Goal: Information Seeking & Learning: Check status

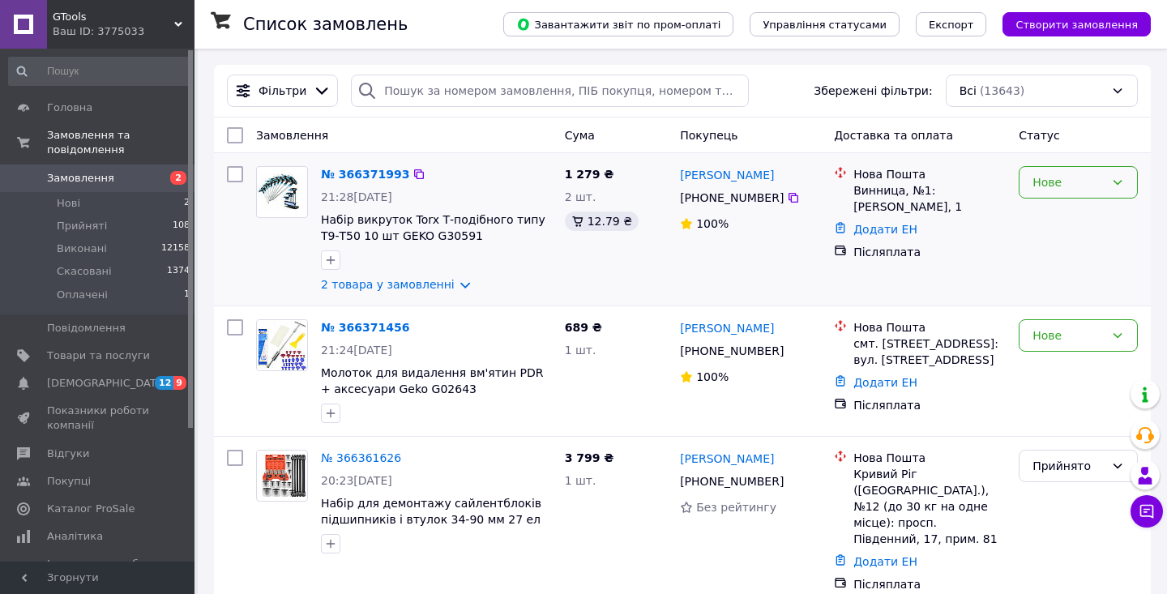
click at [1099, 182] on div "Нове" at bounding box center [1069, 182] width 72 height 18
click at [1092, 213] on li "Прийнято" at bounding box center [1079, 217] width 118 height 29
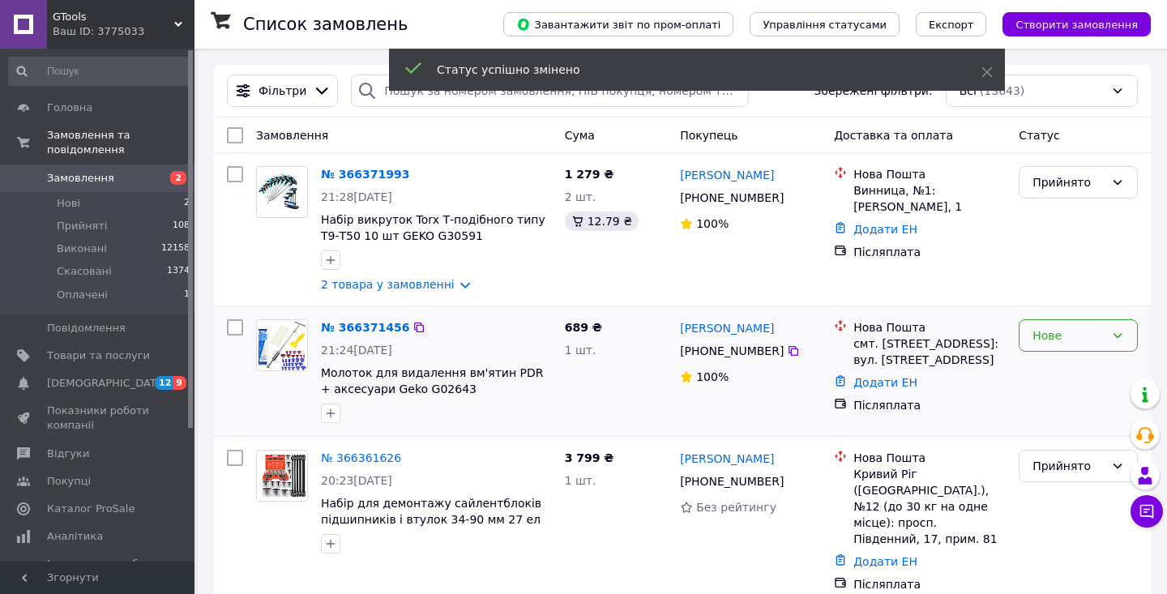
click at [1088, 324] on div "Нове" at bounding box center [1078, 335] width 119 height 32
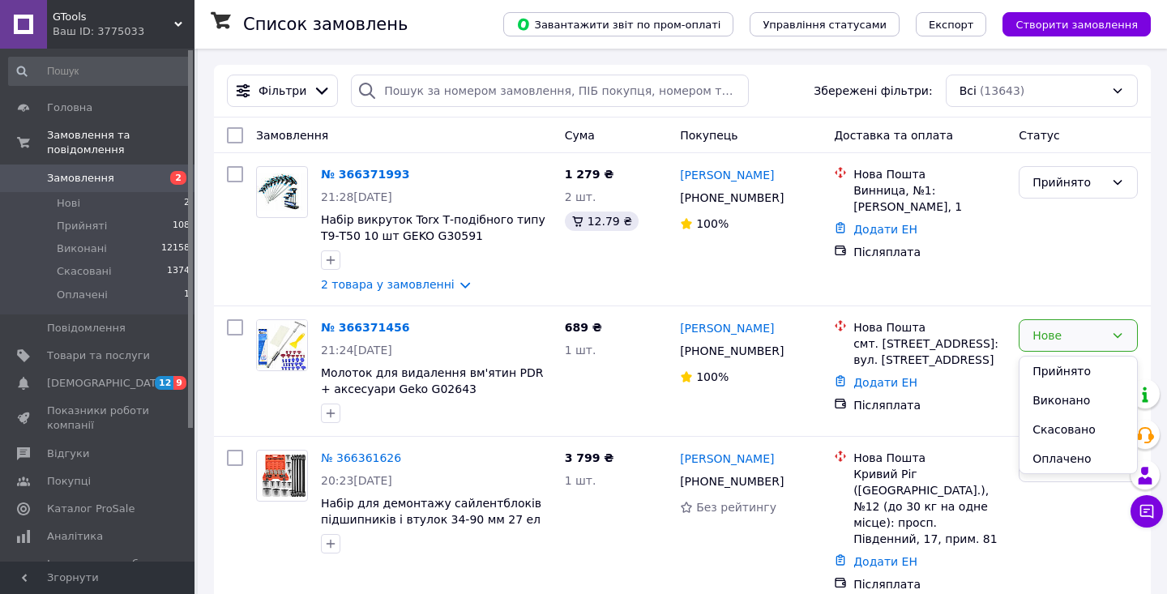
click at [1083, 356] on div "Прийнято Виконано Скасовано Оплачено" at bounding box center [1078, 415] width 119 height 118
click at [1082, 366] on li "Прийнято" at bounding box center [1079, 371] width 118 height 29
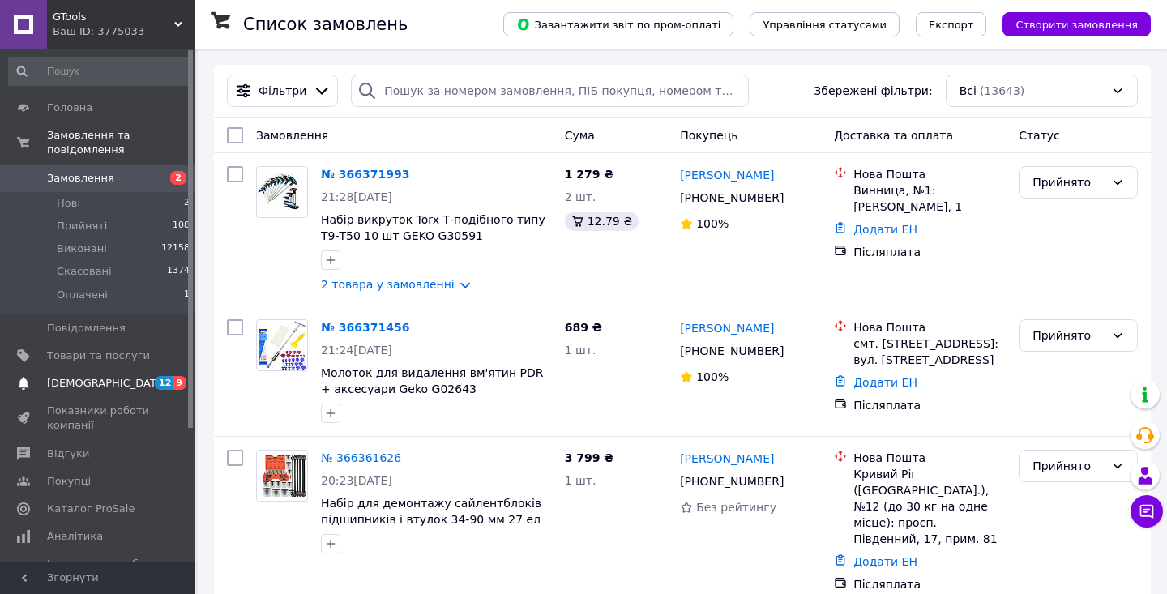
click at [130, 382] on span "[DEMOGRAPHIC_DATA]" at bounding box center [98, 383] width 103 height 15
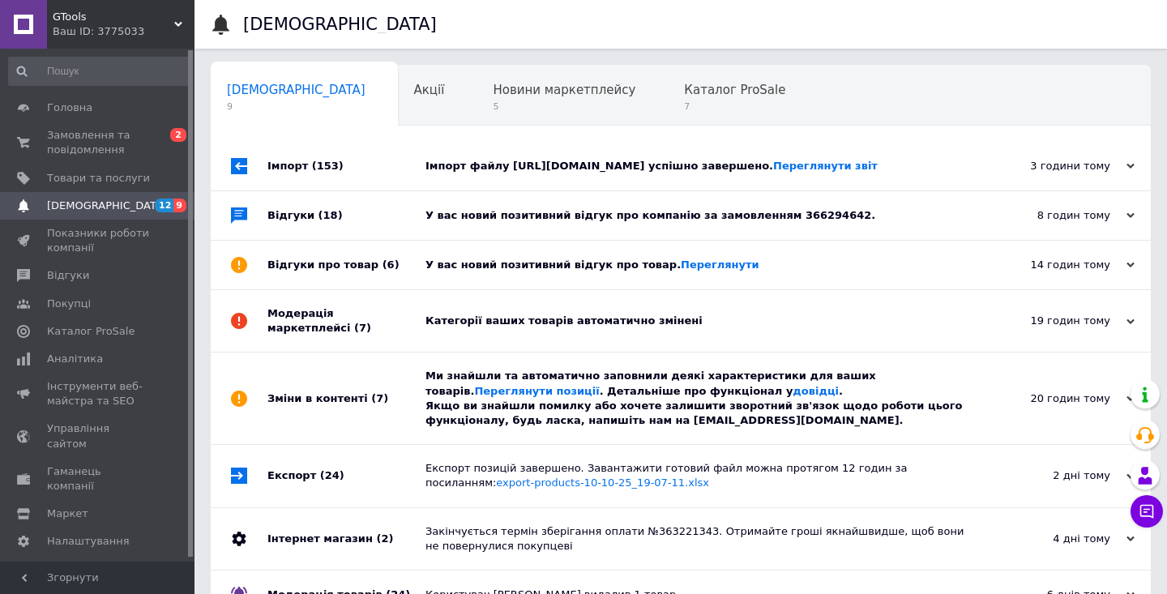
click at [588, 328] on div "Категорії ваших товарів автоматично змінені" at bounding box center [699, 321] width 547 height 15
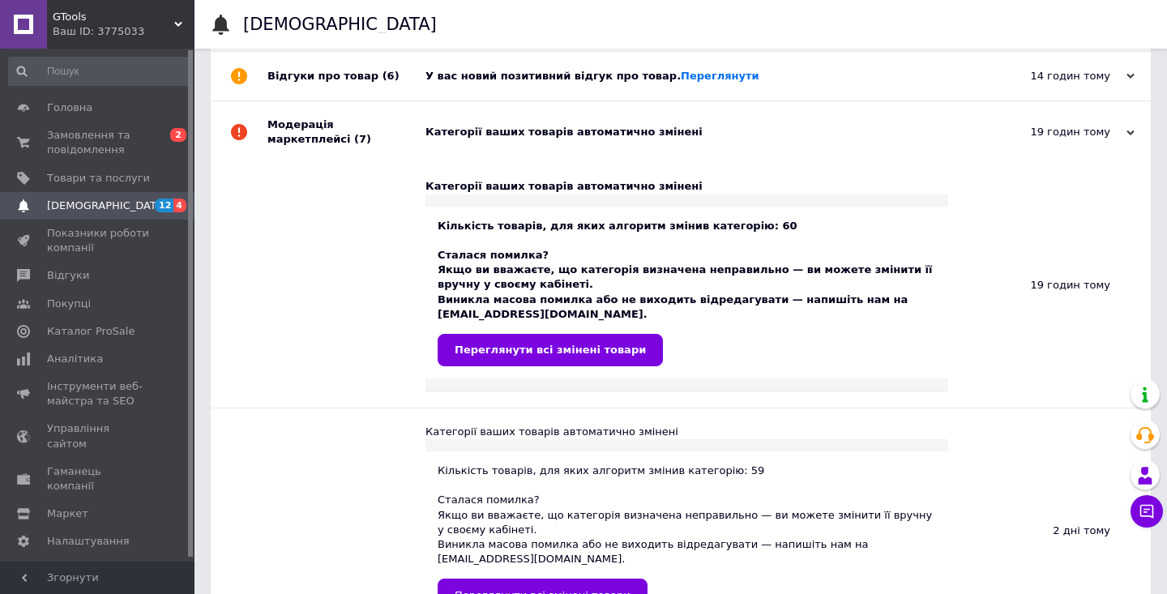
scroll to position [214, 0]
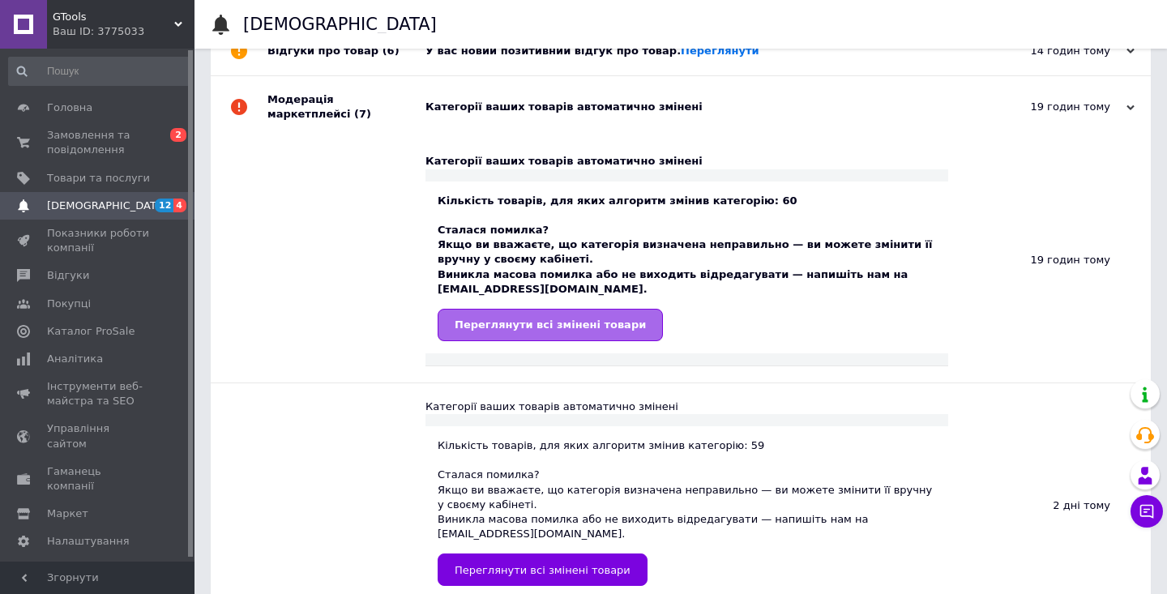
click at [588, 331] on span "Переглянути всі змінені товари" at bounding box center [550, 325] width 191 height 12
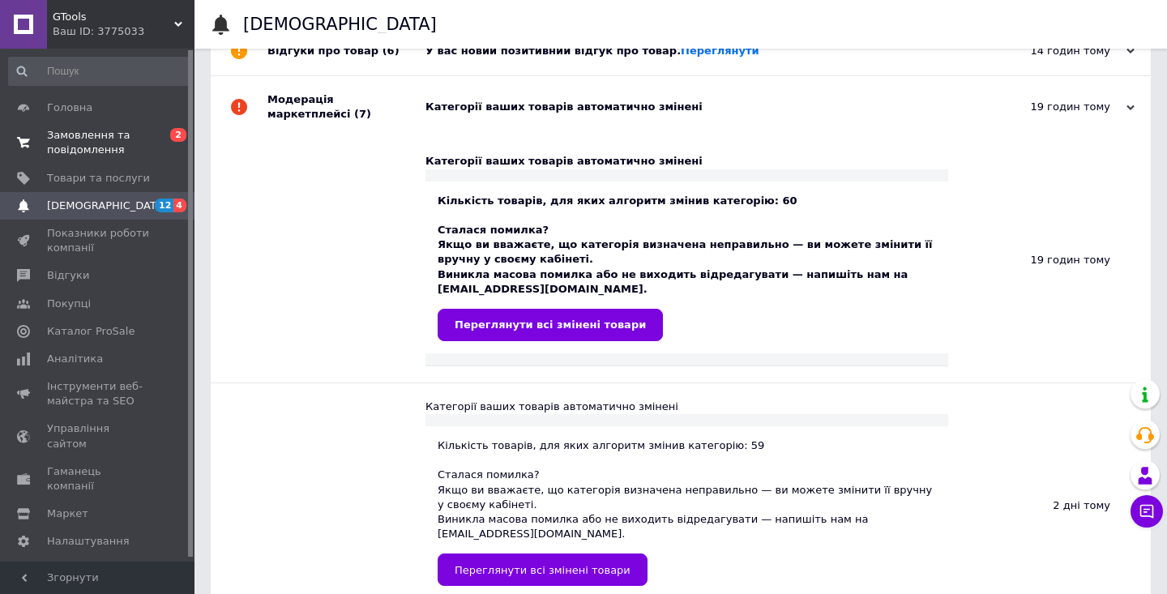
click at [140, 156] on span "Замовлення та повідомлення" at bounding box center [98, 142] width 103 height 29
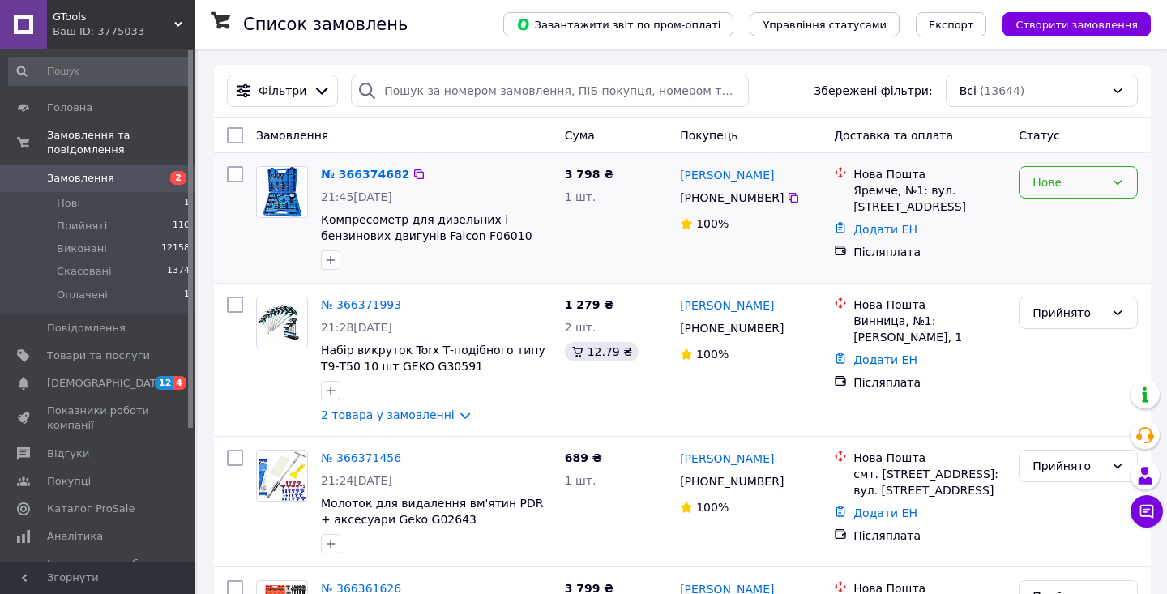
click at [1036, 182] on div "Нове" at bounding box center [1069, 182] width 72 height 18
click at [1044, 210] on li "Прийнято" at bounding box center [1079, 217] width 118 height 29
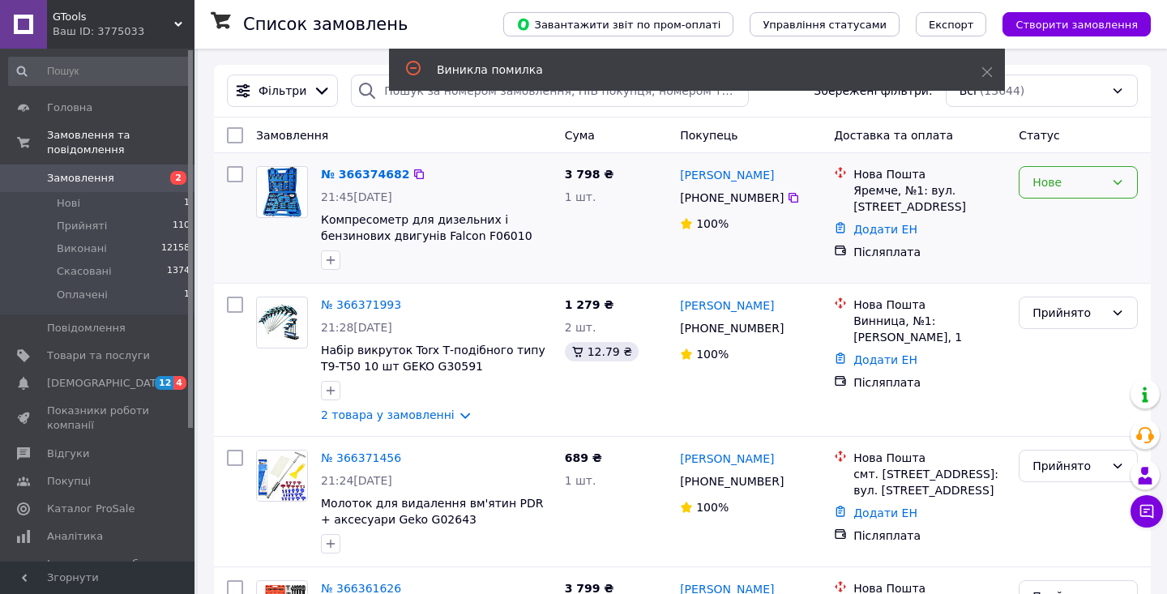
click at [1059, 195] on div "Нове" at bounding box center [1078, 182] width 119 height 32
click at [1058, 212] on li "Прийнято" at bounding box center [1079, 217] width 118 height 29
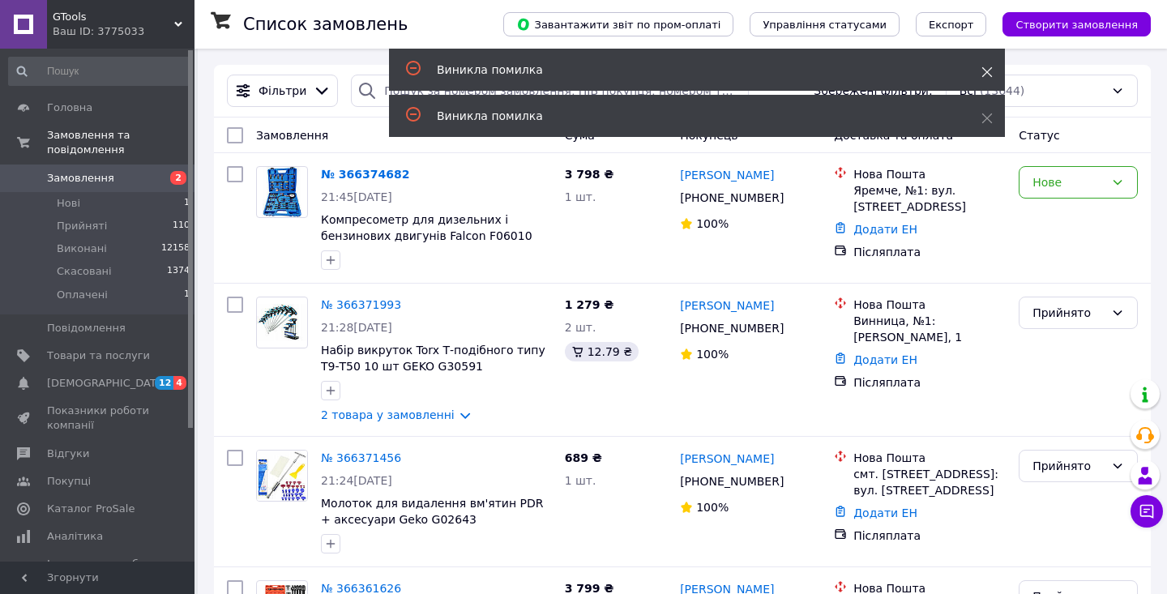
click at [986, 77] on icon at bounding box center [987, 71] width 11 height 11
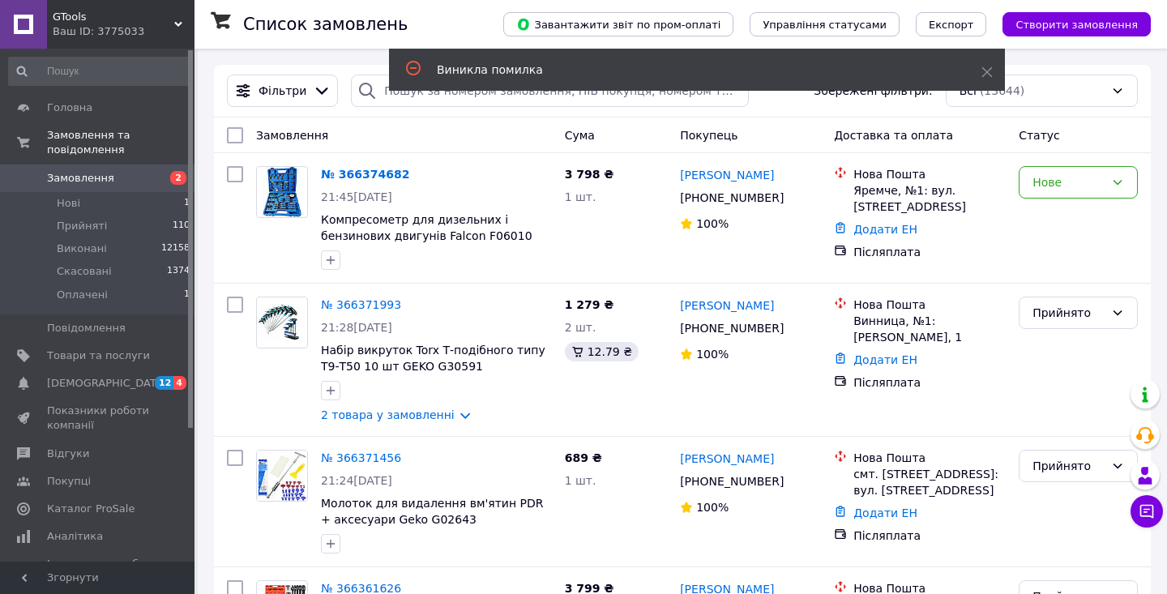
click at [993, 114] on div "Фільтри Збережені фільтри: Всі (13644)" at bounding box center [682, 91] width 937 height 53
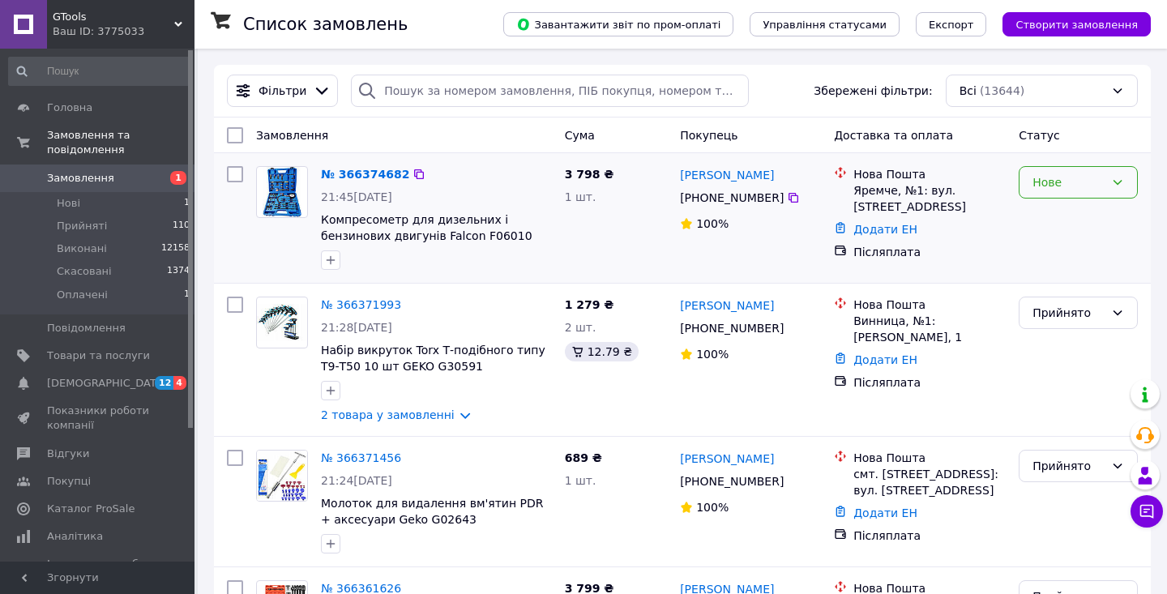
click at [1124, 173] on div "Нове" at bounding box center [1078, 182] width 119 height 32
click at [1098, 208] on li "Прийнято" at bounding box center [1079, 217] width 118 height 29
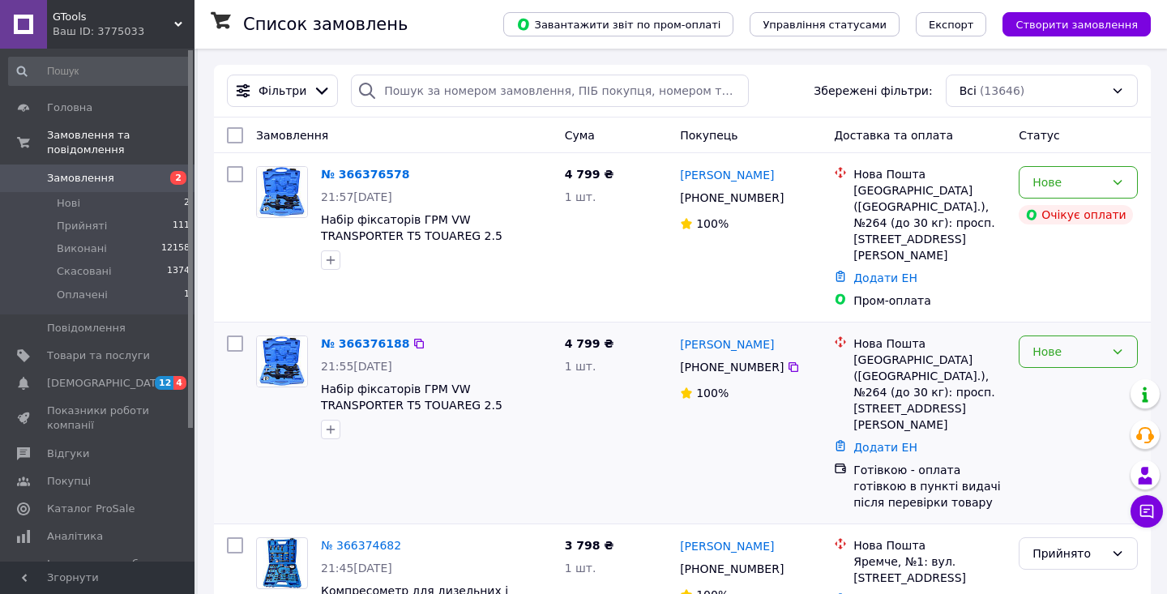
click at [1059, 343] on div "Нове" at bounding box center [1069, 352] width 72 height 18
click at [1061, 351] on li "Прийнято" at bounding box center [1079, 354] width 118 height 29
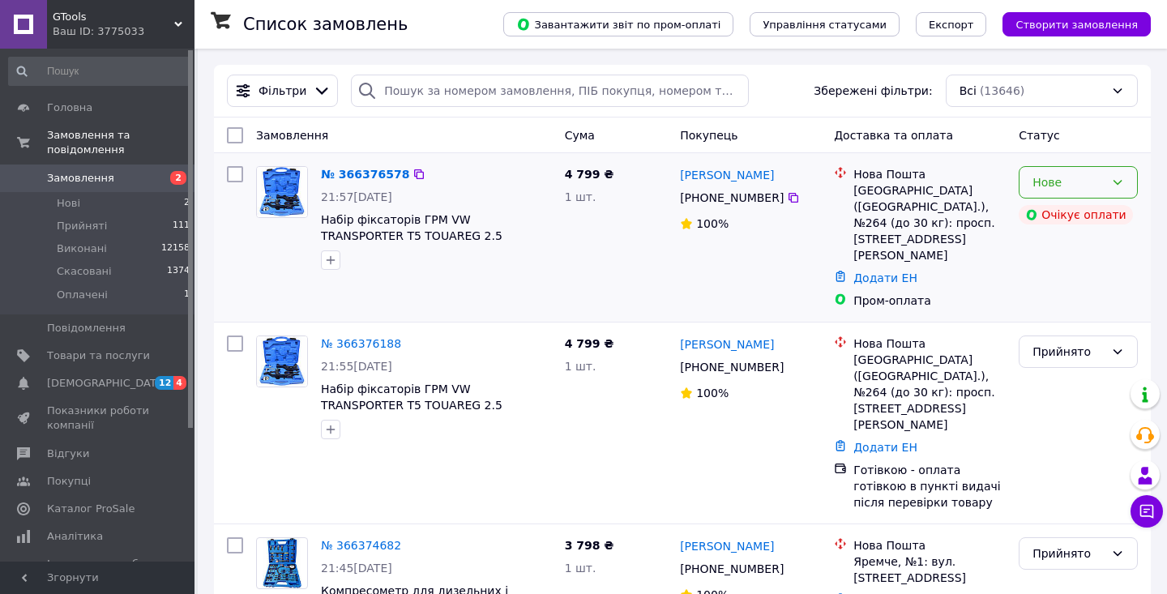
click at [1091, 183] on div "Нове" at bounding box center [1069, 182] width 72 height 18
click at [1076, 203] on li "Прийнято" at bounding box center [1079, 217] width 118 height 29
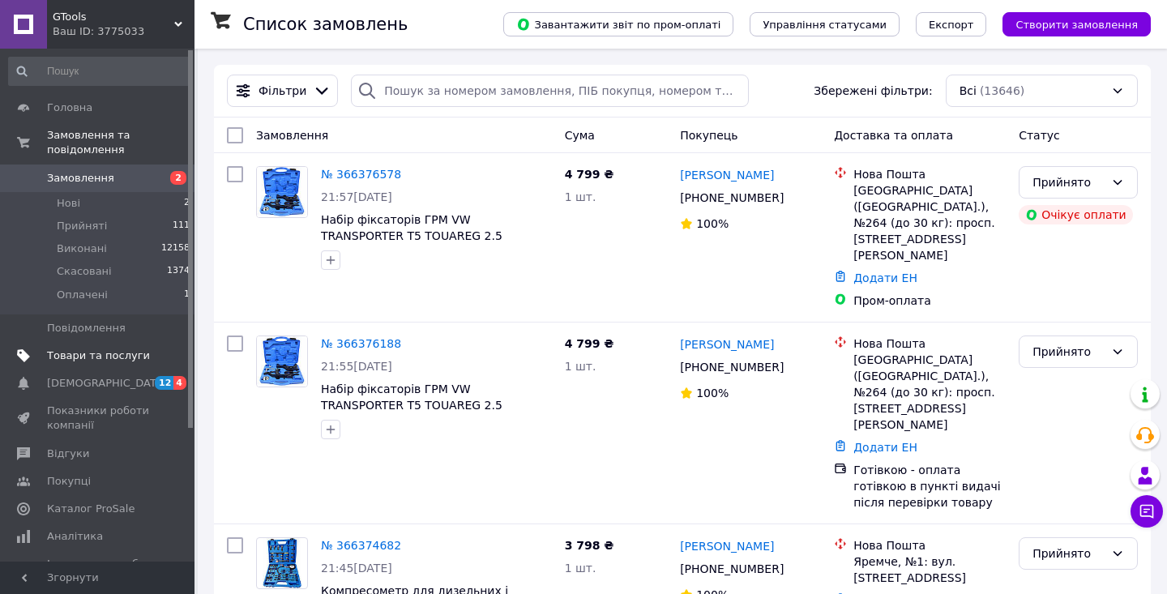
click at [71, 355] on span "Товари та послуги" at bounding box center [98, 356] width 103 height 15
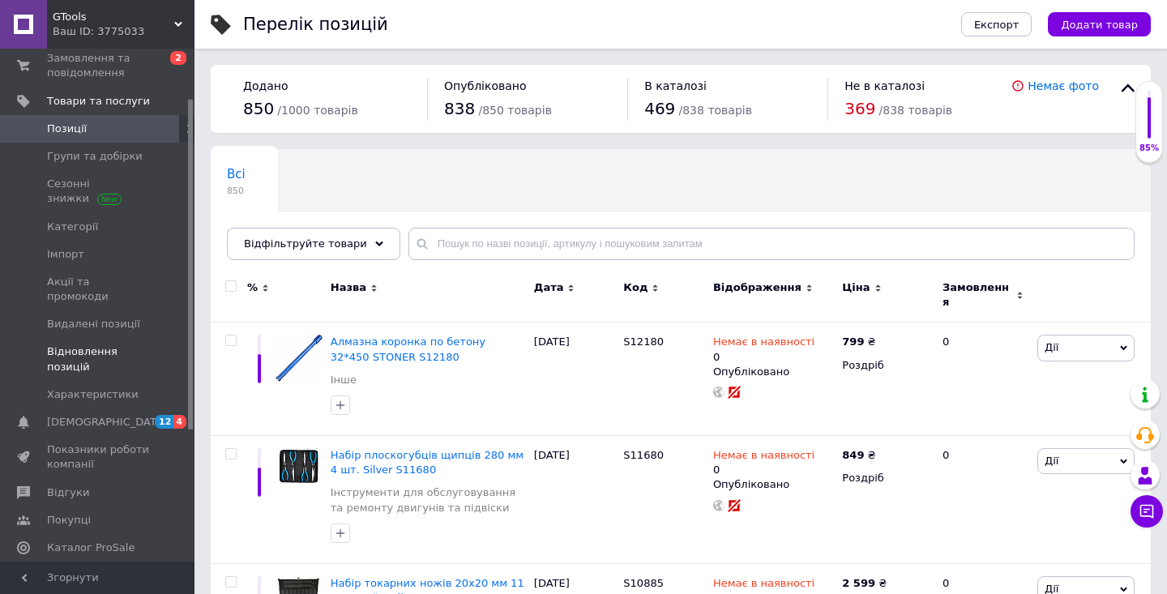
scroll to position [174, 0]
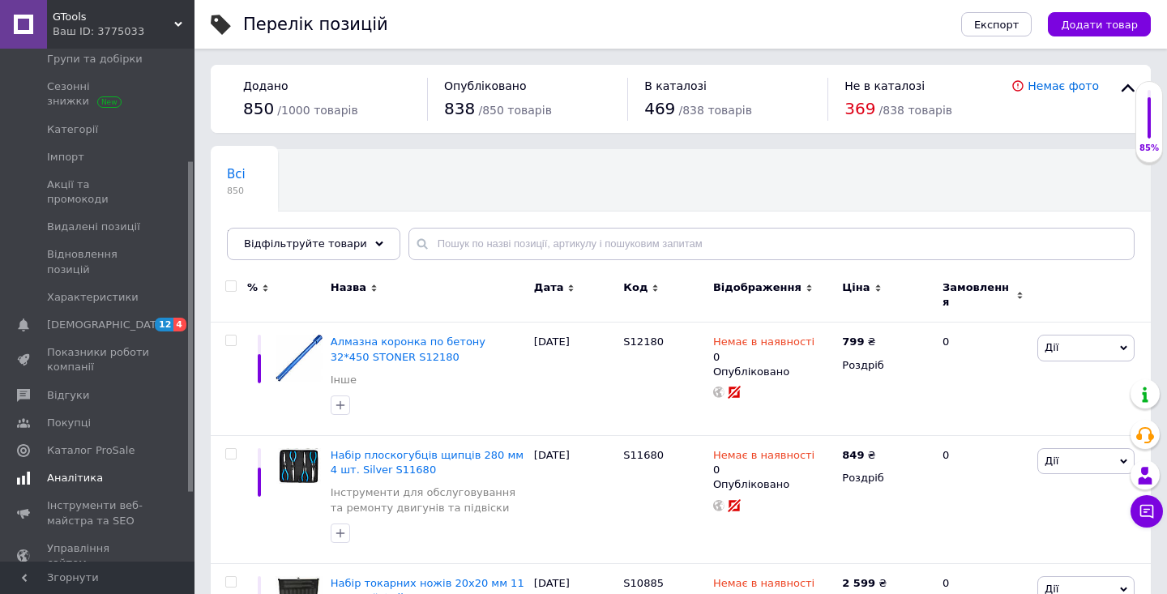
click at [91, 471] on span "Аналітика" at bounding box center [75, 478] width 56 height 15
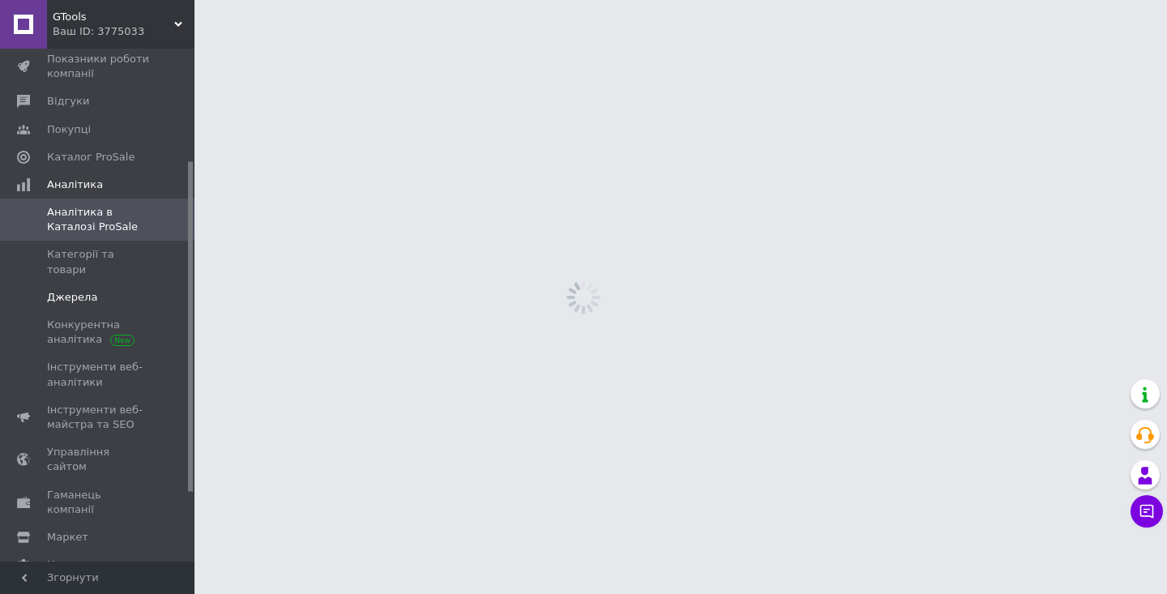
scroll to position [4, 0]
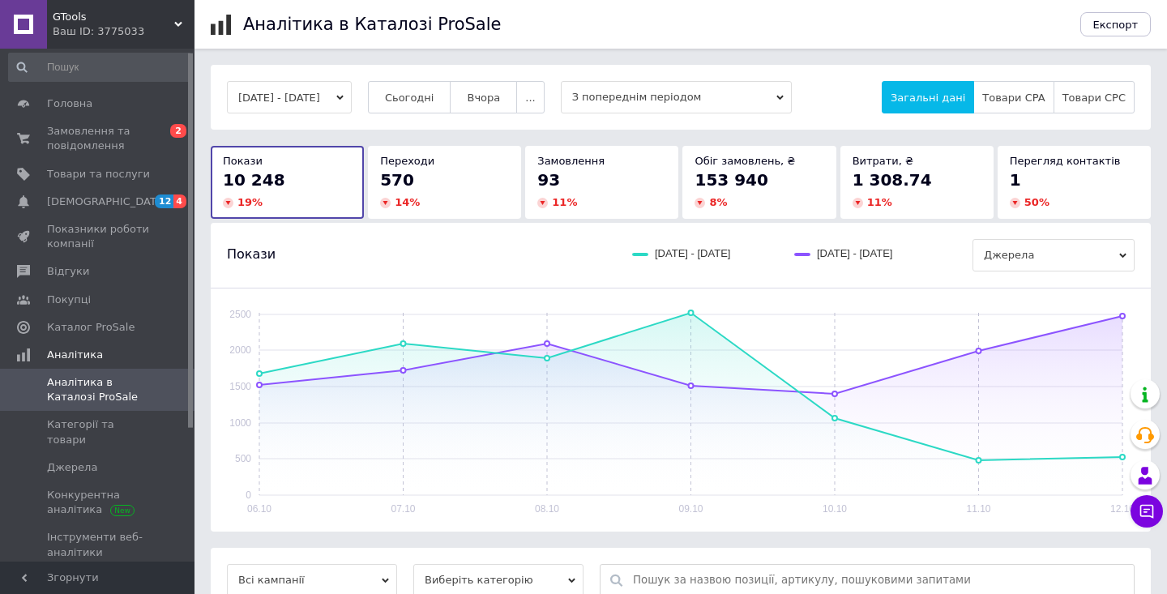
click at [286, 90] on button "[DATE] - [DATE]" at bounding box center [289, 97] width 125 height 32
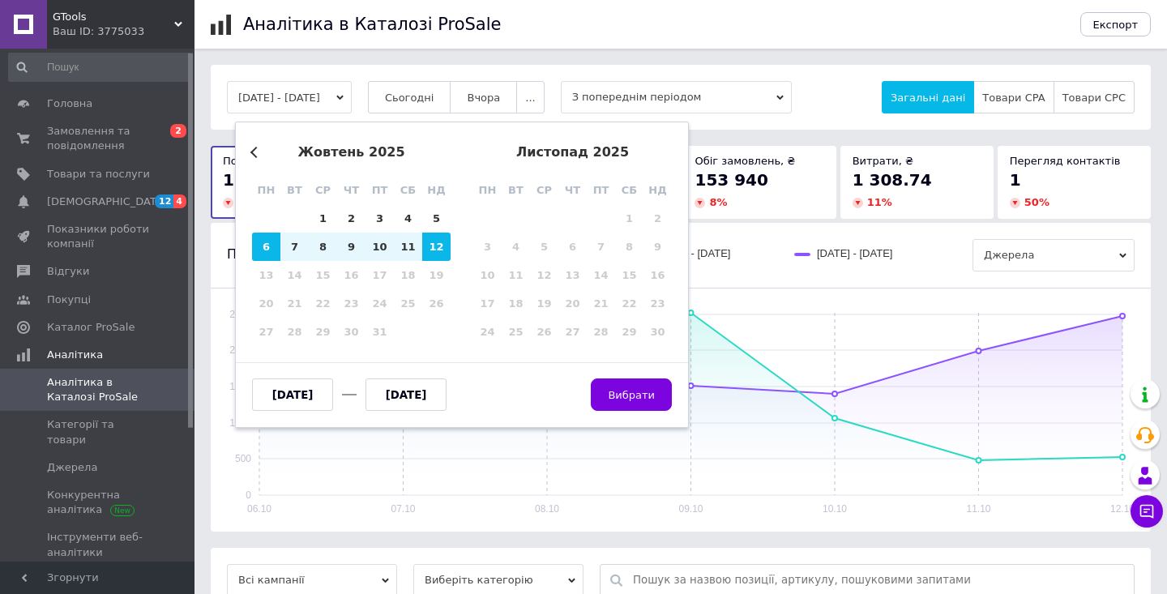
click at [255, 152] on button "Previous Month" at bounding box center [255, 152] width 11 height 11
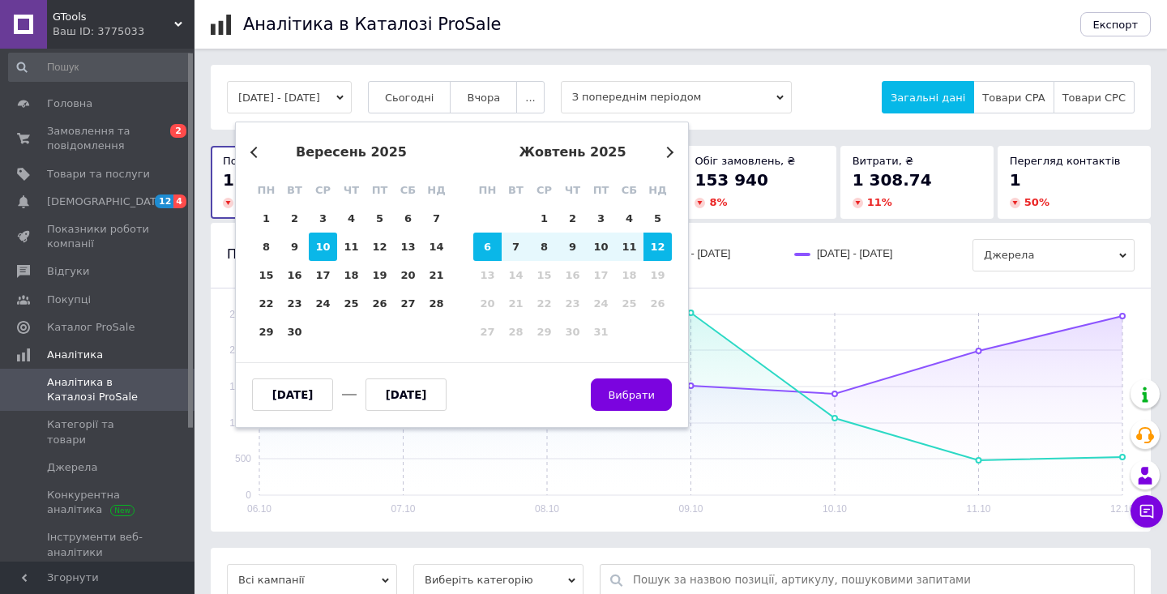
click at [319, 246] on div "10" at bounding box center [323, 247] width 28 height 28
type input "[DATE]"
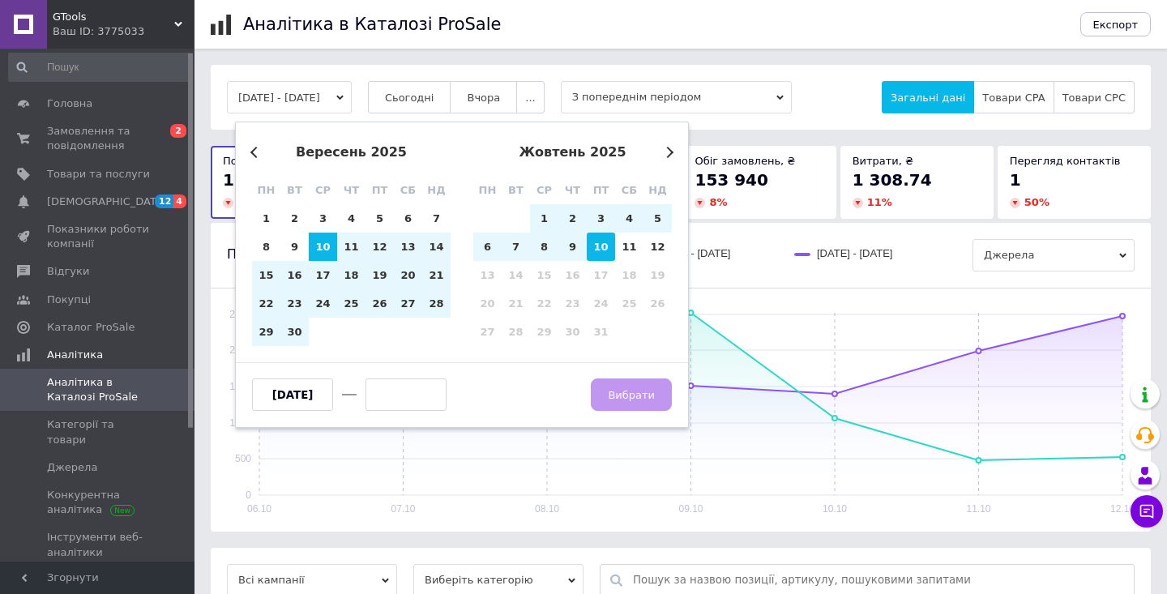
click at [600, 251] on div "10" at bounding box center [601, 247] width 28 height 28
type input "[DATE]"
click at [634, 390] on span "Вибрати" at bounding box center [631, 395] width 47 height 12
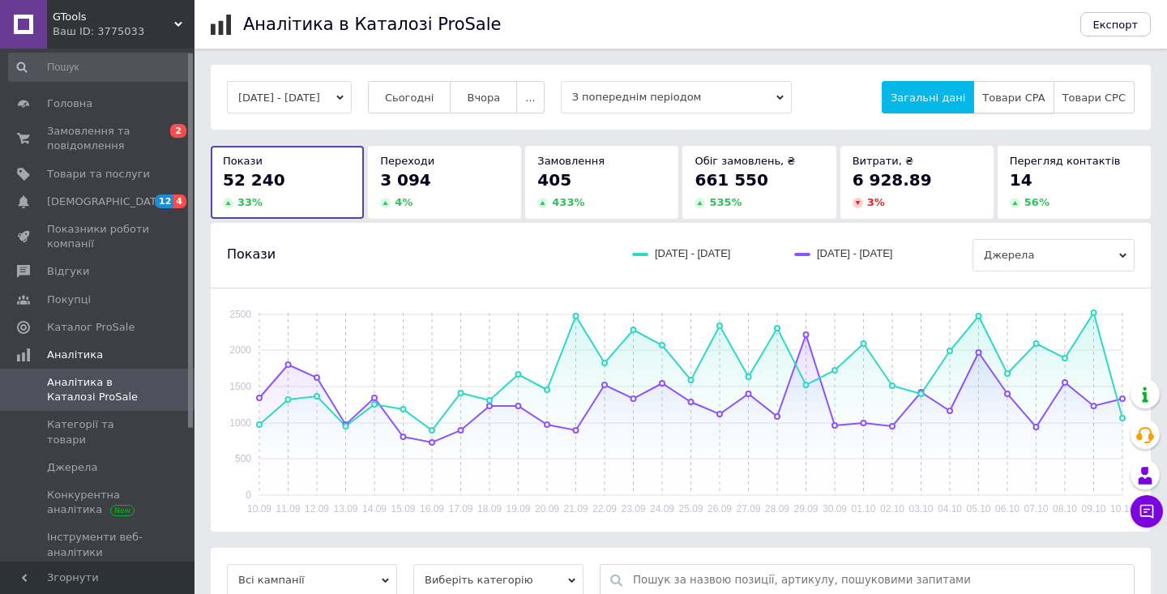
click at [1016, 100] on span "Товари CPA" at bounding box center [1013, 98] width 62 height 12
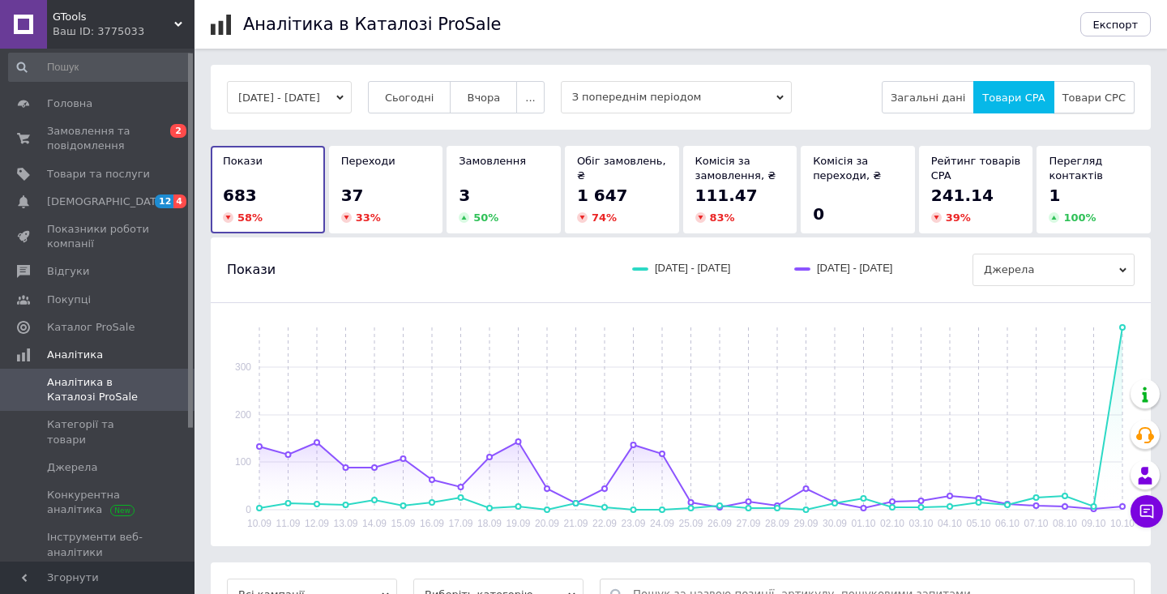
click at [1101, 103] on span "Товари CPC" at bounding box center [1094, 98] width 63 height 12
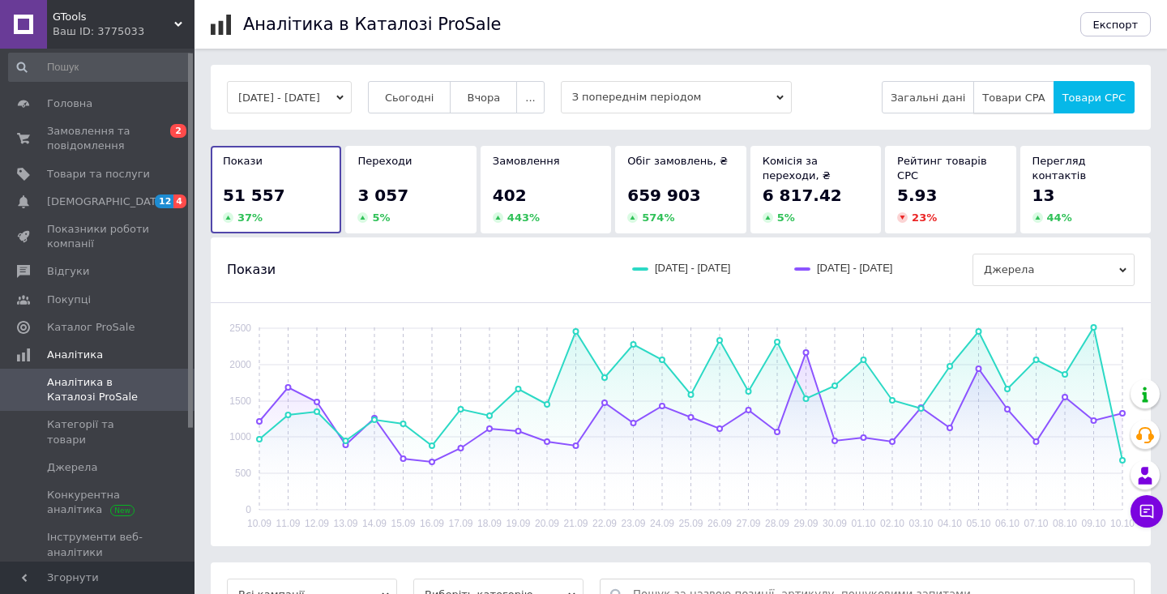
click at [1009, 106] on button "Товари CPA" at bounding box center [1013, 97] width 80 height 32
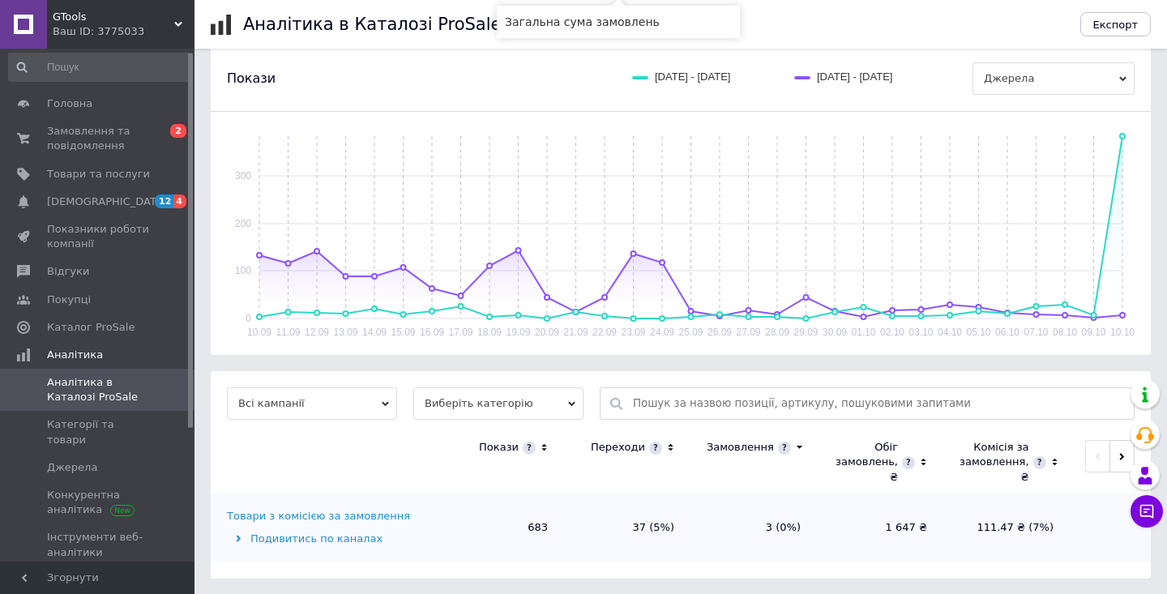
scroll to position [190, 0]
click at [347, 544] on div "Подивитись по каналах" at bounding box center [330, 539] width 207 height 15
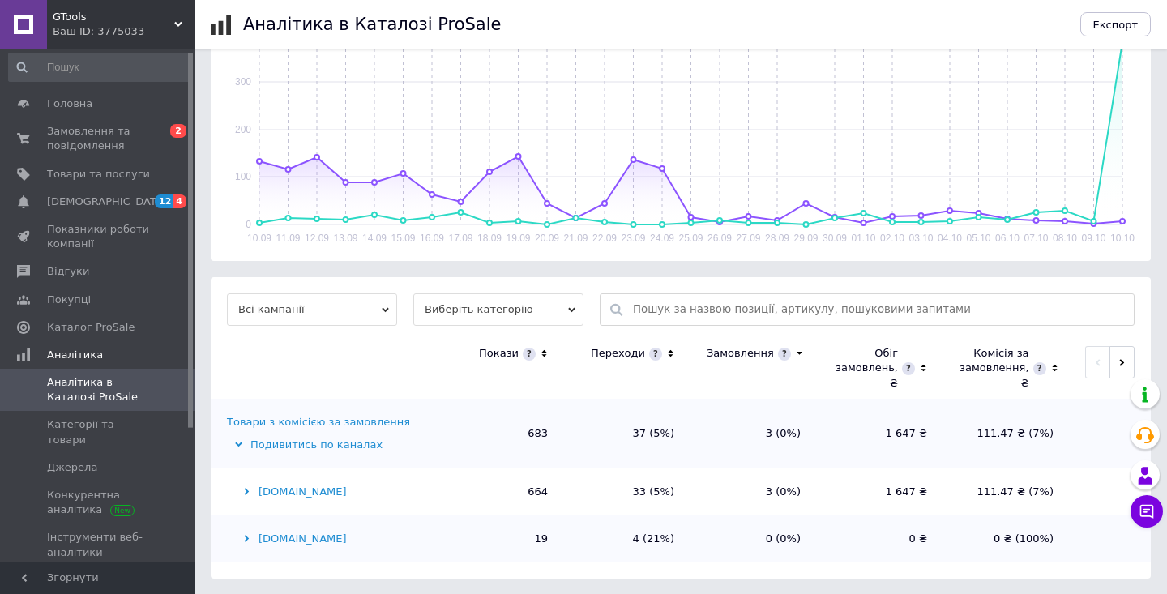
scroll to position [284, 0]
click at [281, 495] on div "[DOMAIN_NAME]" at bounding box center [330, 492] width 207 height 15
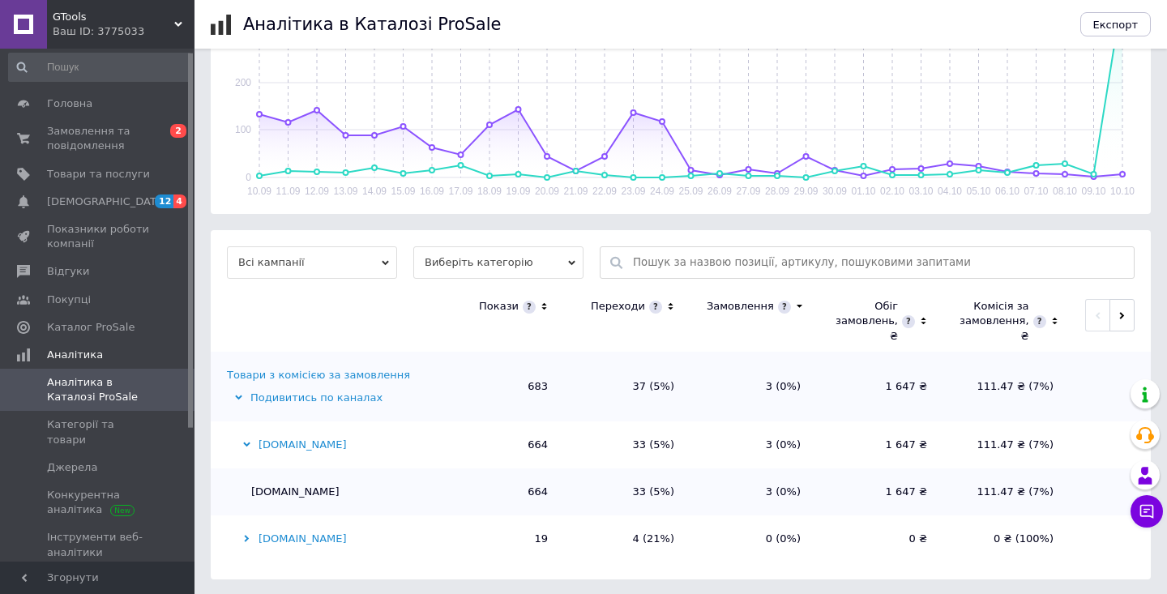
scroll to position [331, 0]
click at [273, 446] on div "[DOMAIN_NAME]" at bounding box center [330, 445] width 207 height 15
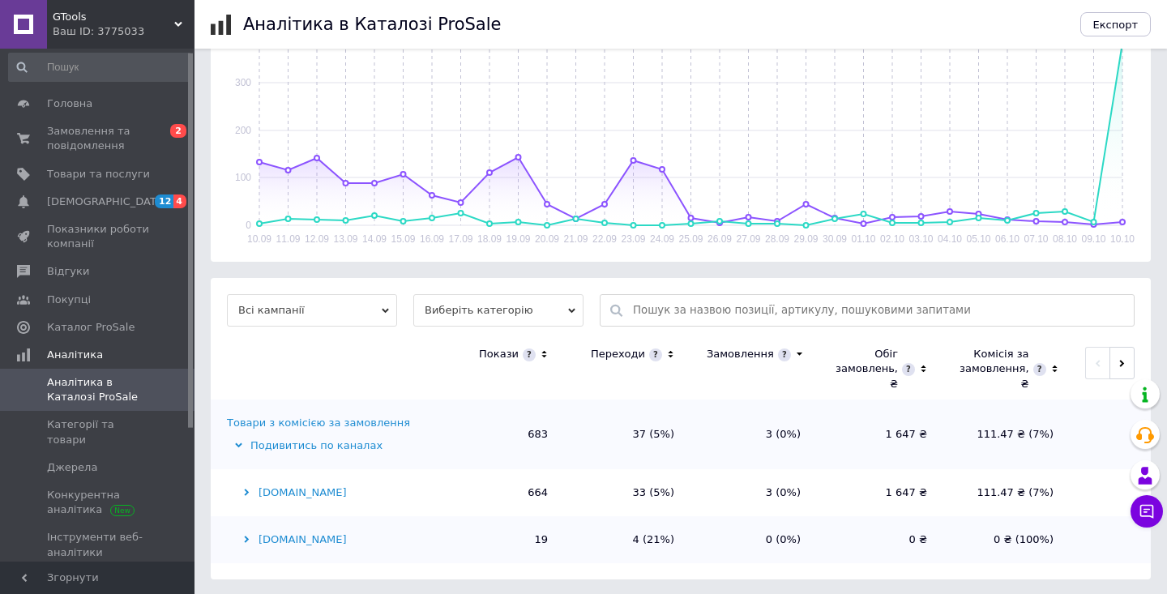
click at [270, 487] on div "[DOMAIN_NAME]" at bounding box center [330, 492] width 207 height 15
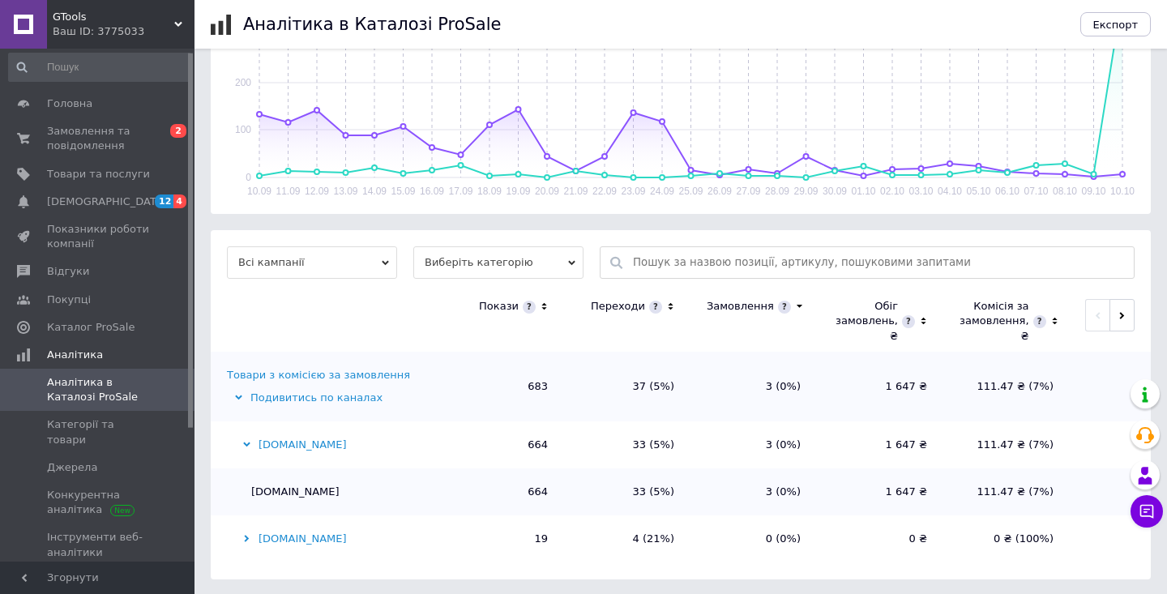
scroll to position [331, 0]
click at [270, 487] on td "[DOMAIN_NAME]" at bounding box center [324, 492] width 227 height 47
click at [272, 492] on td "[DOMAIN_NAME]" at bounding box center [324, 492] width 227 height 47
click at [291, 537] on div "[DOMAIN_NAME]" at bounding box center [330, 539] width 207 height 15
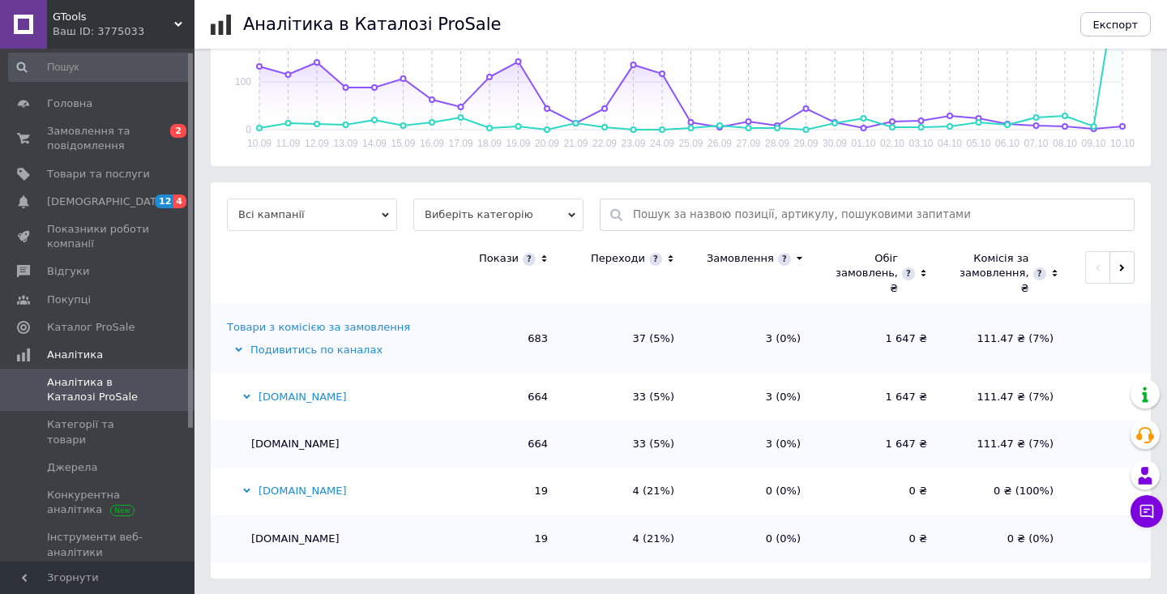
scroll to position [378, 0]
click at [344, 323] on div "Товари з комісією за замовлення" at bounding box center [318, 329] width 183 height 15
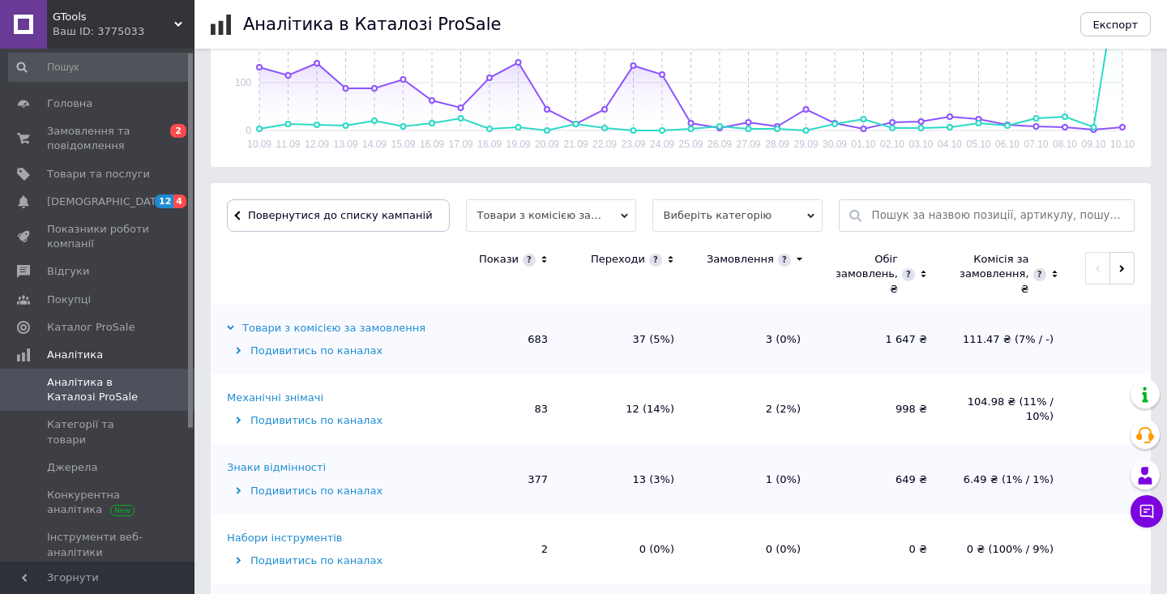
scroll to position [0, 0]
click at [112, 134] on span "Замовлення та повідомлення" at bounding box center [98, 138] width 103 height 29
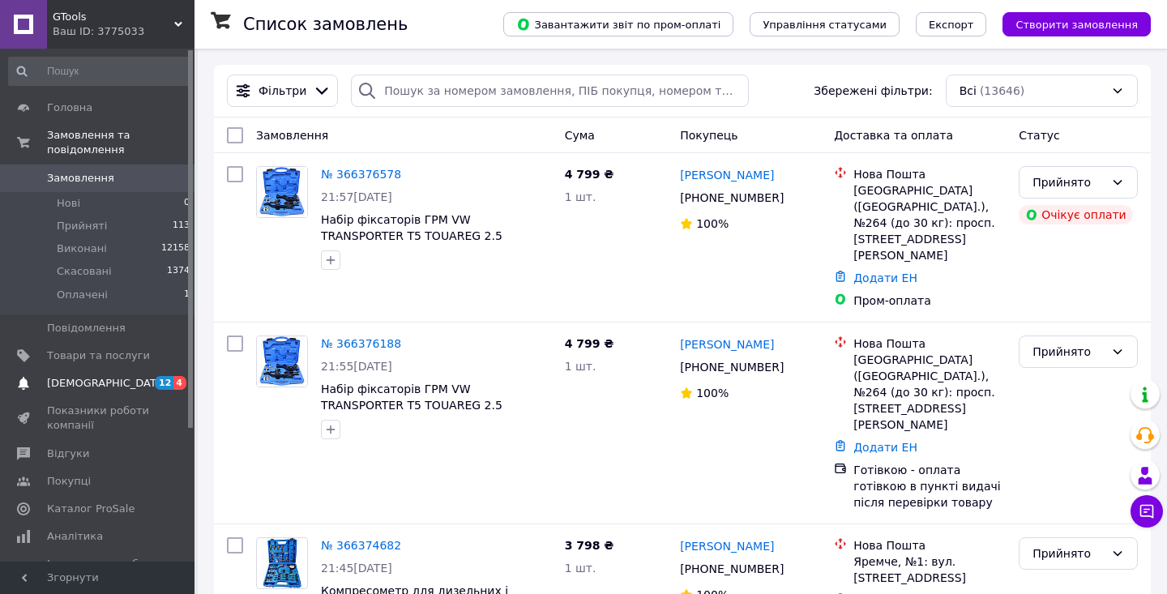
click at [129, 387] on span "[DEMOGRAPHIC_DATA]" at bounding box center [98, 383] width 103 height 15
